Goal: Task Accomplishment & Management: Manage account settings

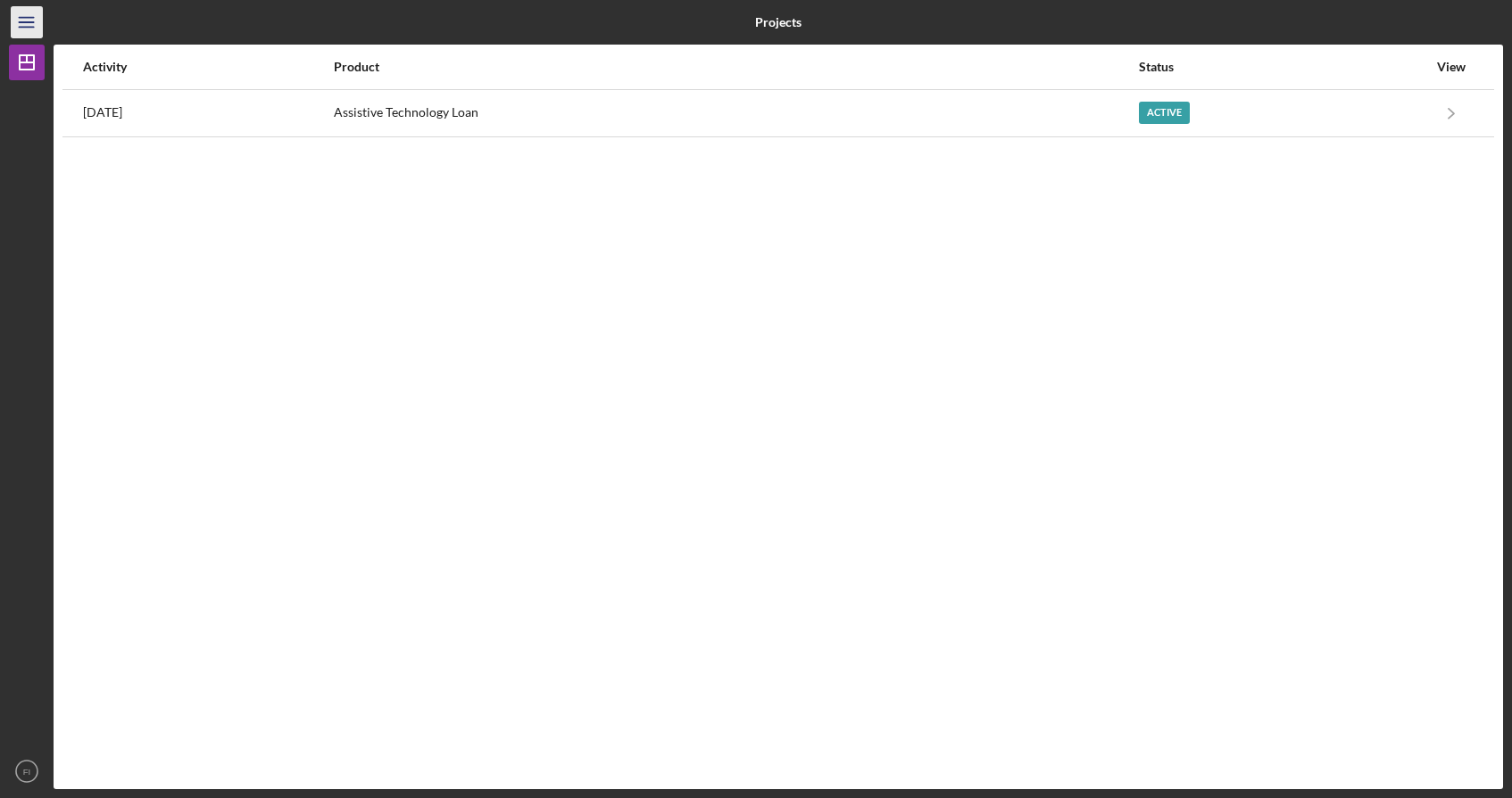
click at [29, 27] on line "button" at bounding box center [25, 27] width 15 height 0
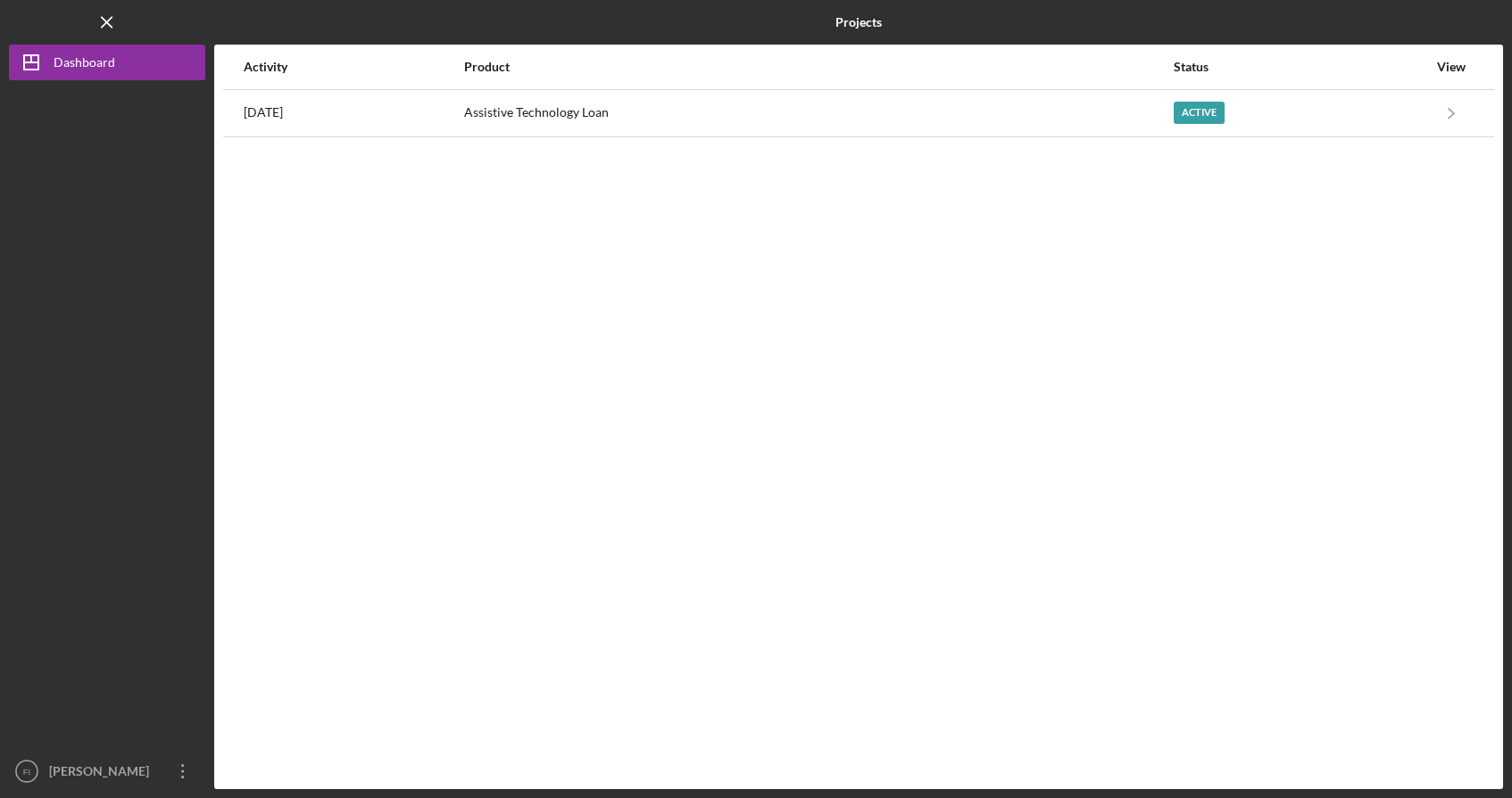
click at [86, 84] on div at bounding box center [107, 417] width 197 height 673
click at [104, 76] on div "Dashboard" at bounding box center [84, 64] width 61 height 40
click at [182, 782] on icon "Icon/Overflow" at bounding box center [183, 772] width 45 height 45
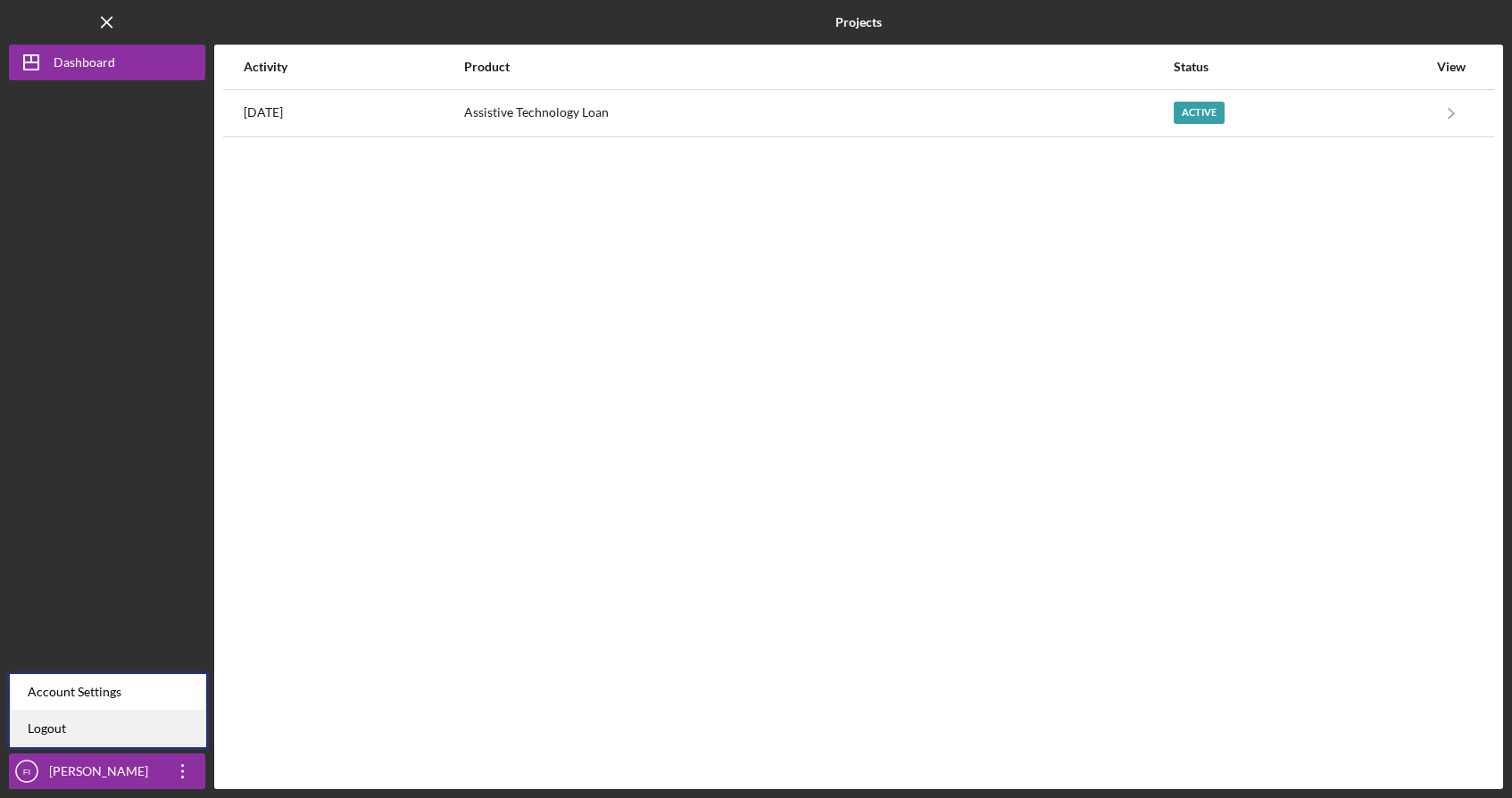
click at [51, 722] on link "Logout" at bounding box center [108, 730] width 197 height 37
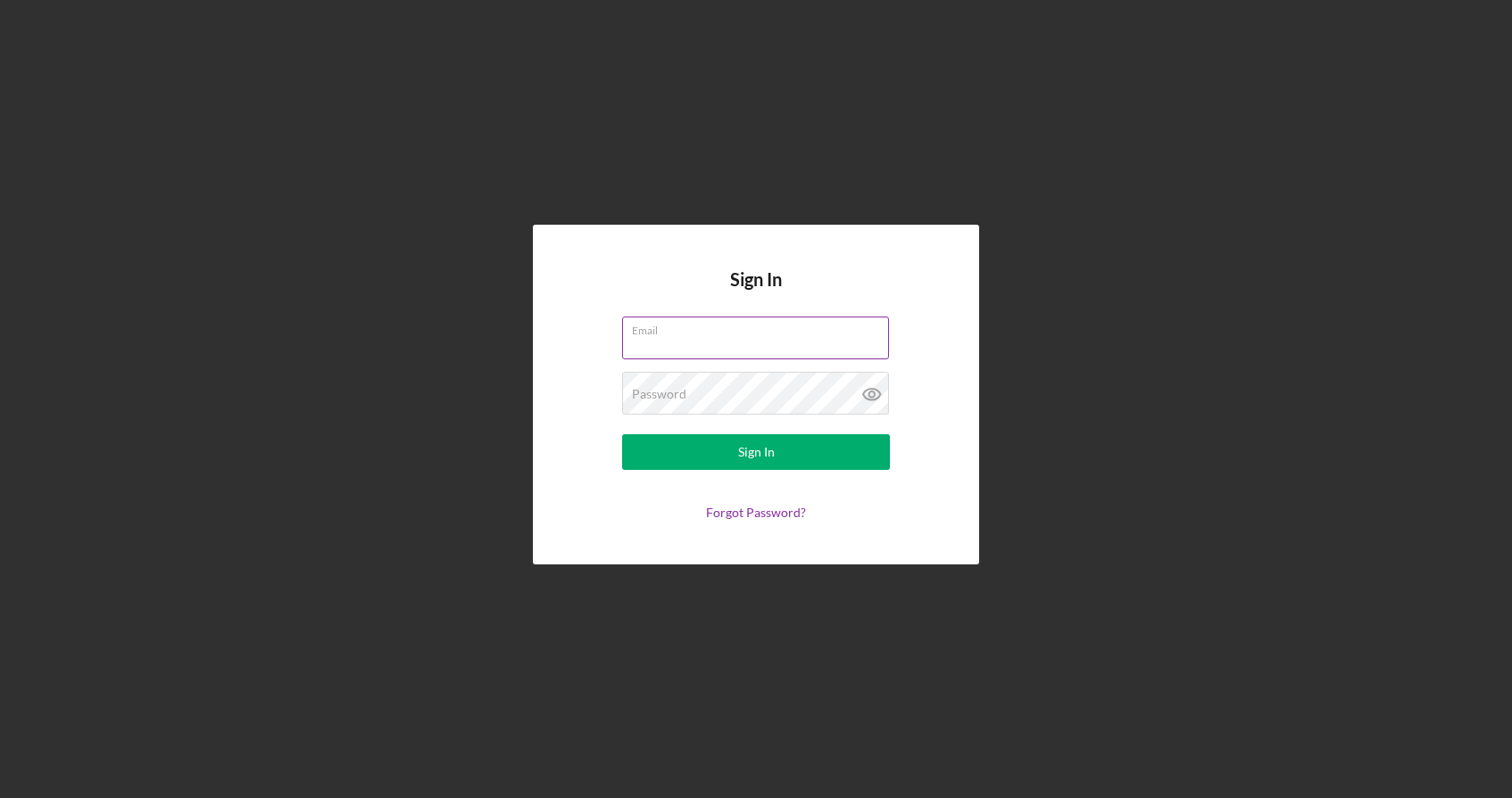
click at [754, 345] on input "Email" at bounding box center [756, 338] width 267 height 43
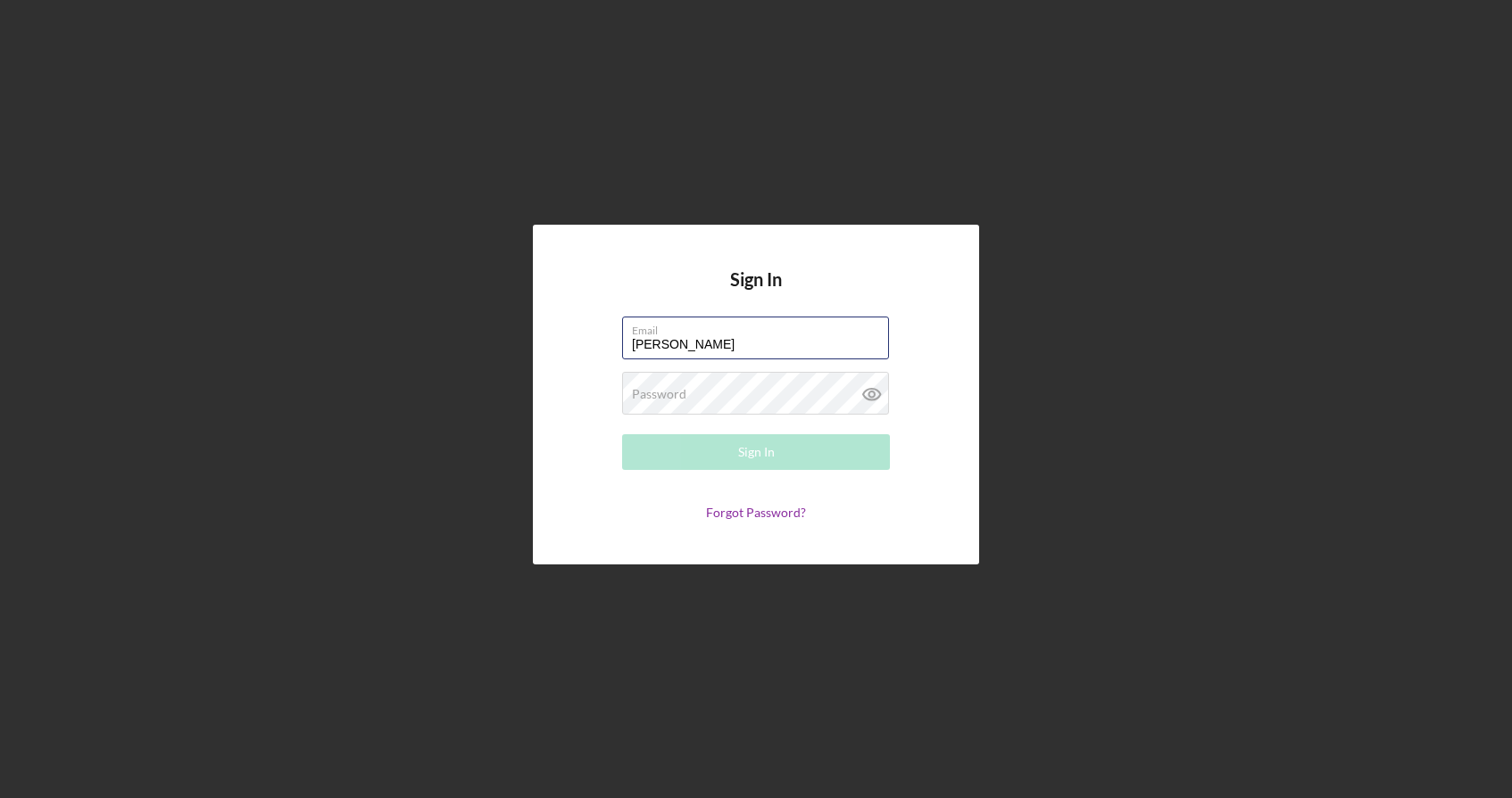
type input "[EMAIL_ADDRESS][DOMAIN_NAME]"
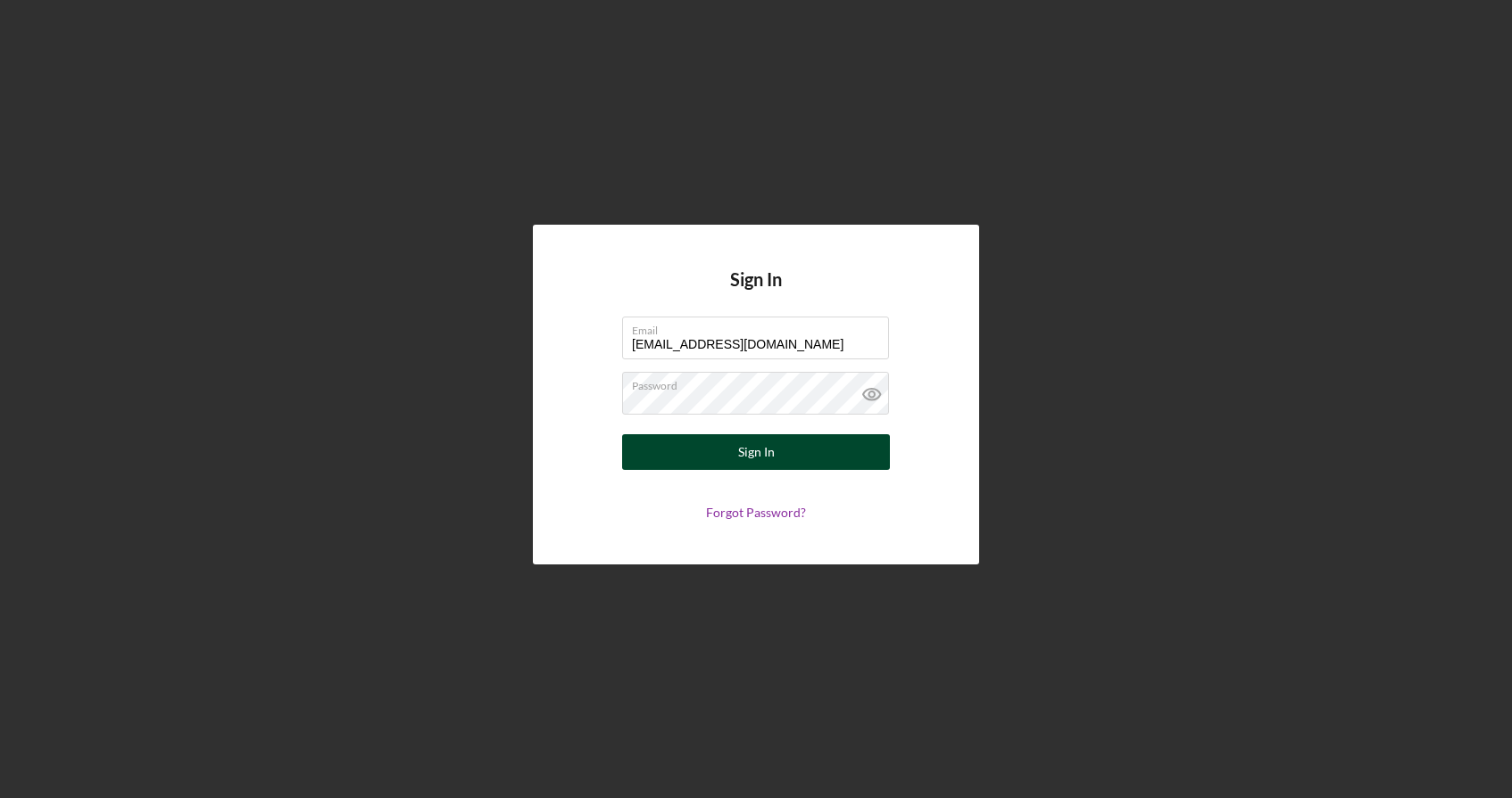
click at [820, 452] on button "Sign In" at bounding box center [756, 452] width 268 height 36
